Goal: Transaction & Acquisition: Purchase product/service

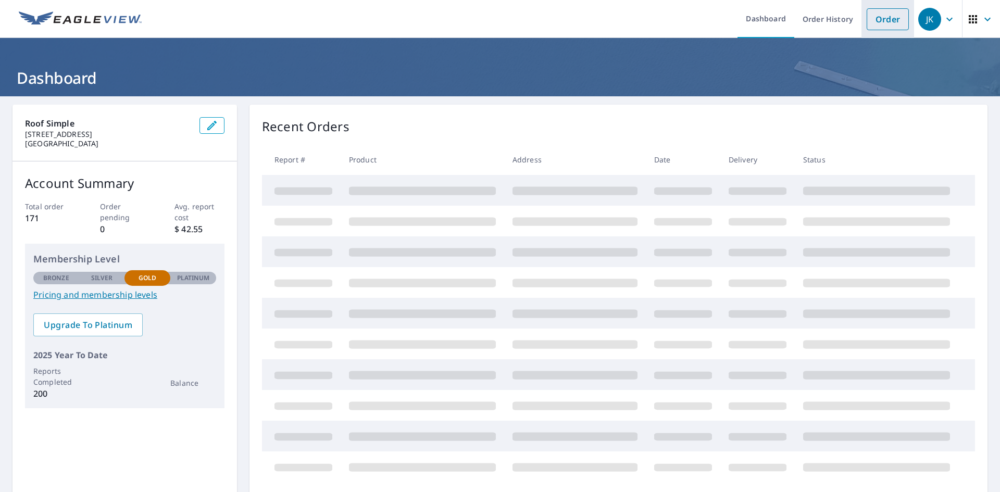
click at [870, 16] on link "Order" at bounding box center [888, 19] width 42 height 22
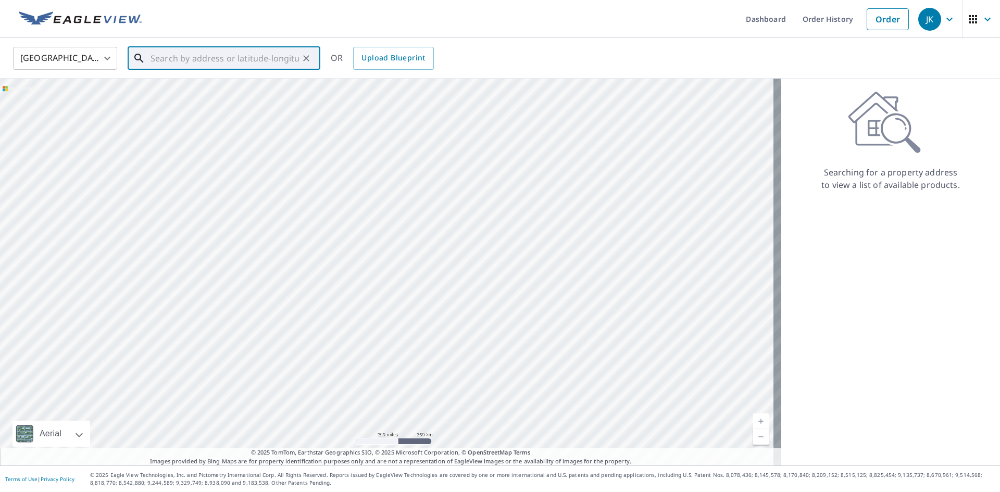
click at [244, 63] on input "text" at bounding box center [225, 58] width 148 height 29
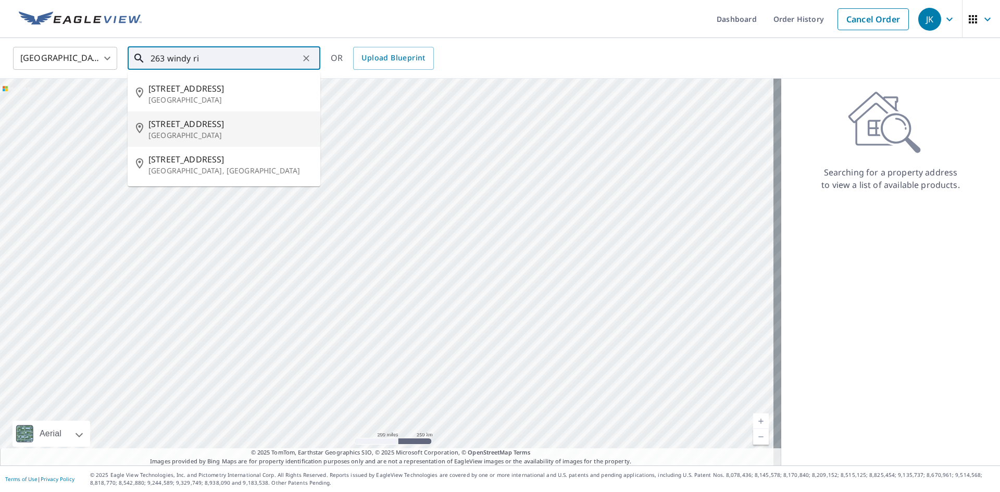
click at [246, 136] on p "[GEOGRAPHIC_DATA]" at bounding box center [230, 135] width 164 height 10
type input "[STREET_ADDRESS]"
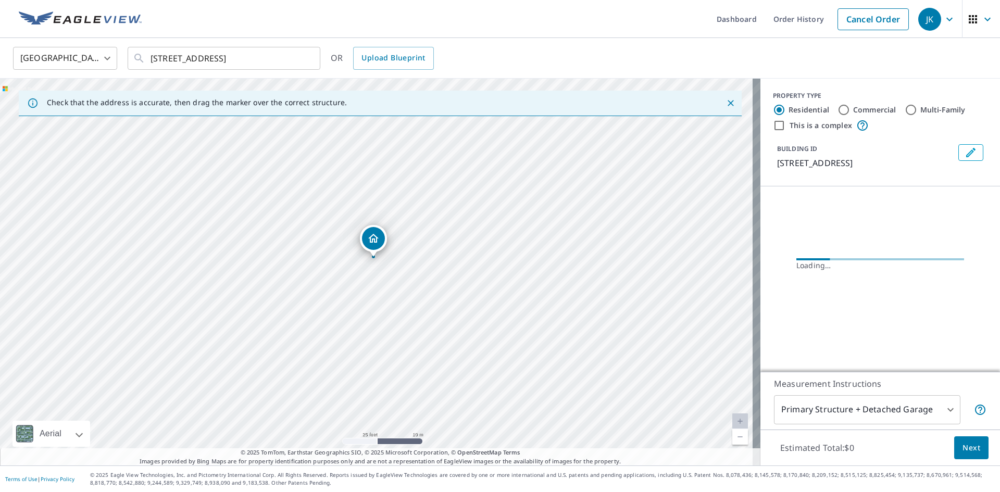
drag, startPoint x: 429, startPoint y: 199, endPoint x: 439, endPoint y: 301, distance: 102.0
click at [439, 301] on div "[STREET_ADDRESS]" at bounding box center [380, 272] width 760 height 387
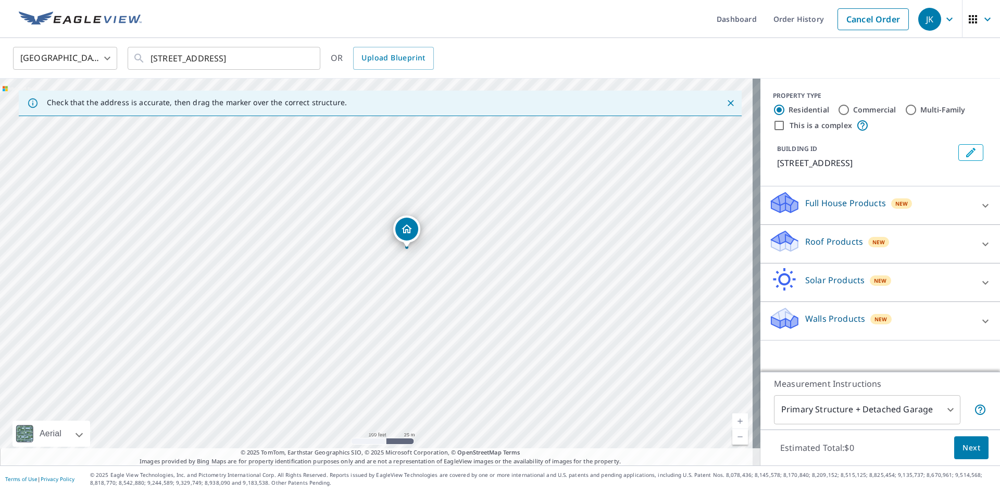
click at [815, 241] on p "Roof Products" at bounding box center [834, 241] width 58 height 12
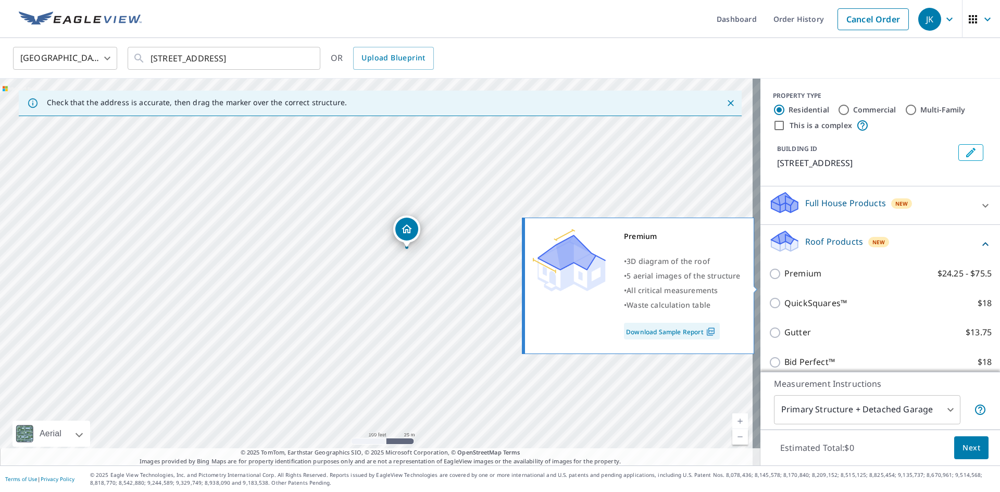
click at [771, 280] on input "Premium $24.25 - $75.5" at bounding box center [777, 274] width 16 height 12
checkbox input "true"
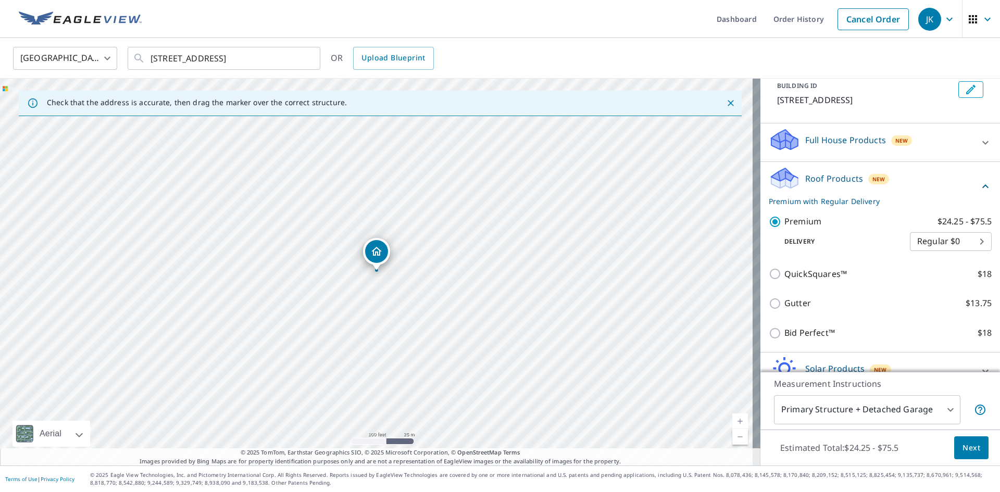
scroll to position [133, 0]
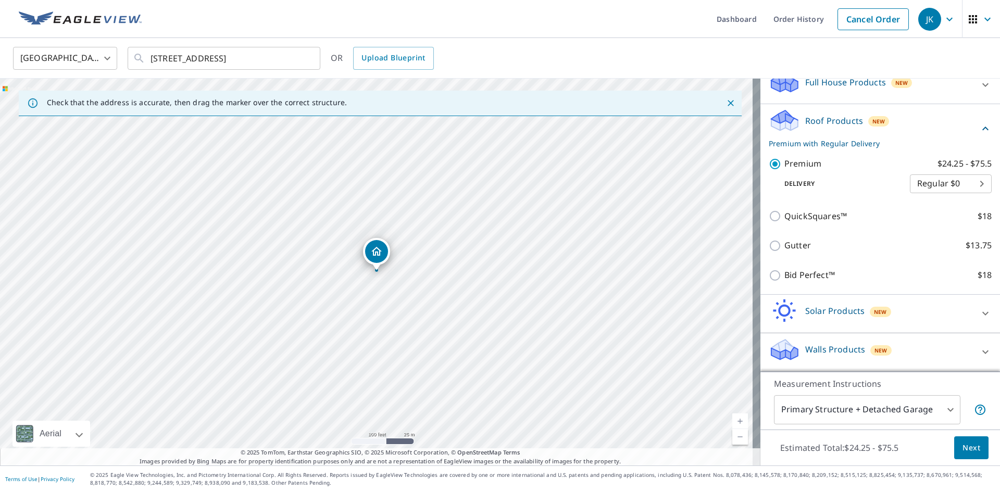
click at [927, 190] on body "JK JK Dashboard Order History Cancel Order JK United States [GEOGRAPHIC_DATA] ​…" at bounding box center [500, 246] width 1000 height 492
click at [927, 201] on li "Express $26.5" at bounding box center [935, 202] width 82 height 19
type input "4"
click at [965, 442] on span "Next" at bounding box center [971, 448] width 18 height 13
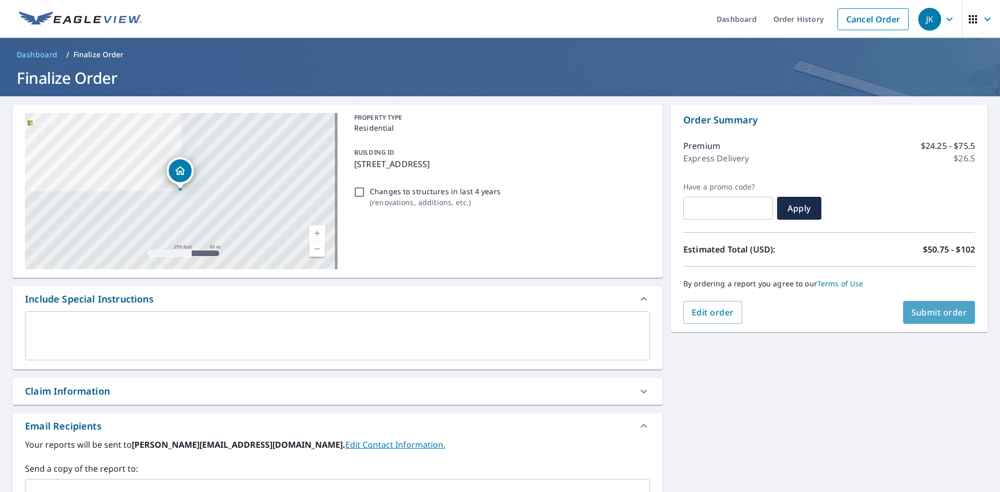
click at [937, 310] on span "Submit order" at bounding box center [939, 312] width 56 height 11
checkbox input "true"
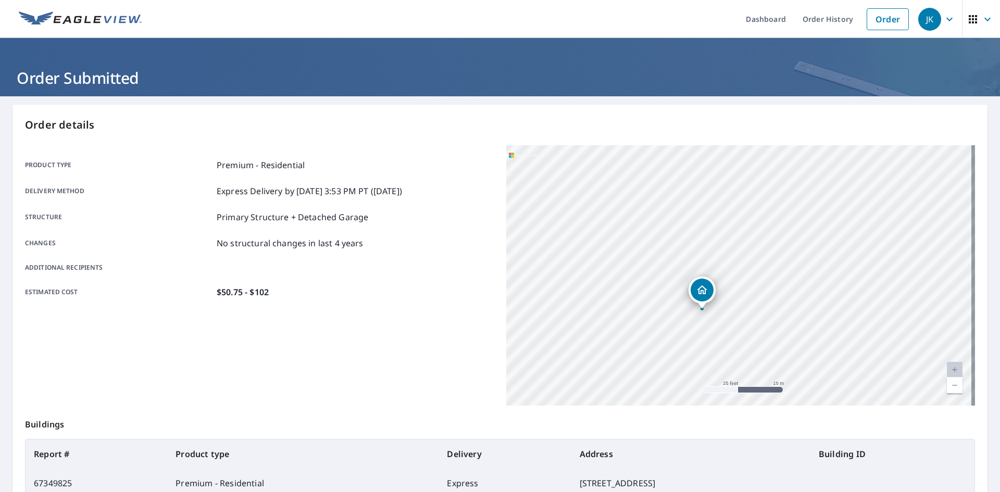
click at [712, 273] on div "[STREET_ADDRESS]" at bounding box center [740, 275] width 469 height 260
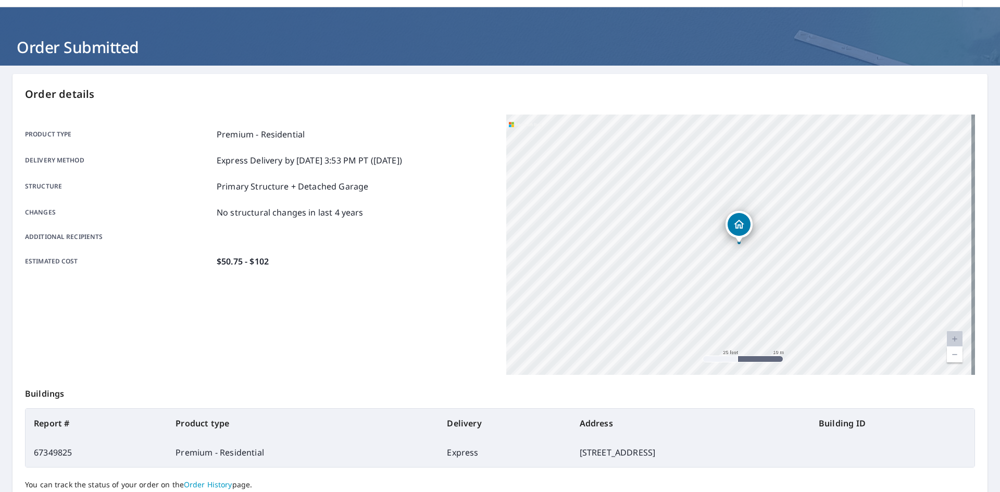
scroll to position [121, 0]
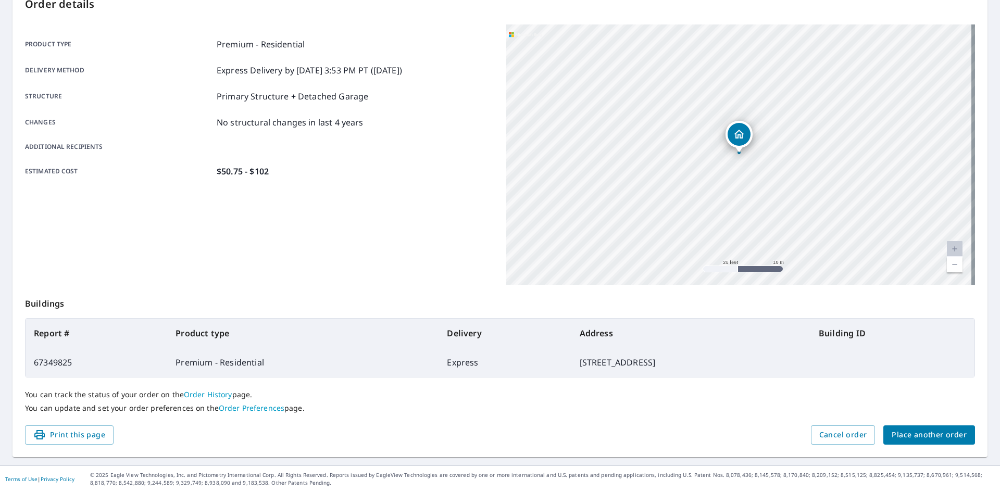
click at [571, 357] on td "[STREET_ADDRESS]" at bounding box center [690, 362] width 239 height 29
drag, startPoint x: 459, startPoint y: 360, endPoint x: 636, endPoint y: 367, distance: 177.7
click at [636, 367] on td "[STREET_ADDRESS]" at bounding box center [690, 362] width 239 height 29
copy td "[STREET_ADDRESS]"
